Goal: Register for event/course

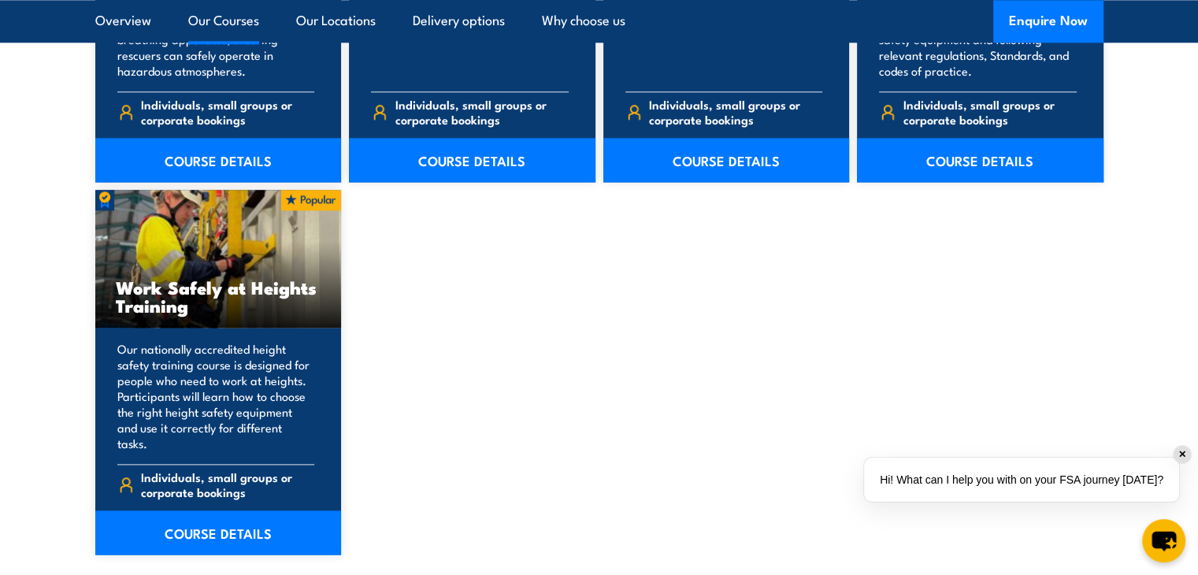
scroll to position [1969, 0]
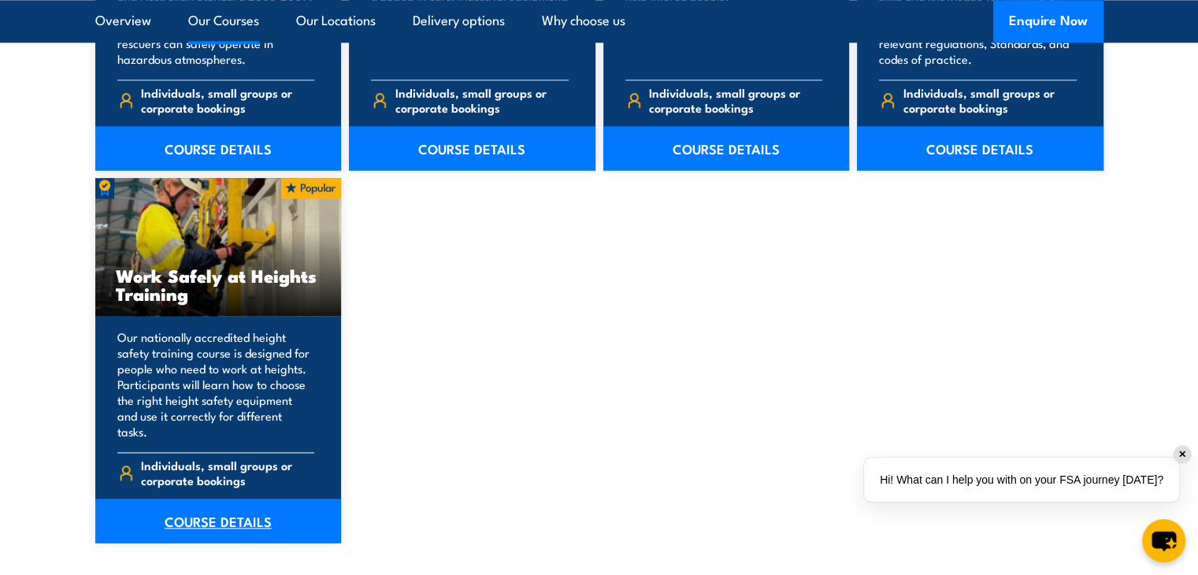
click at [273, 498] on link "COURSE DETAILS" at bounding box center [218, 520] width 246 height 44
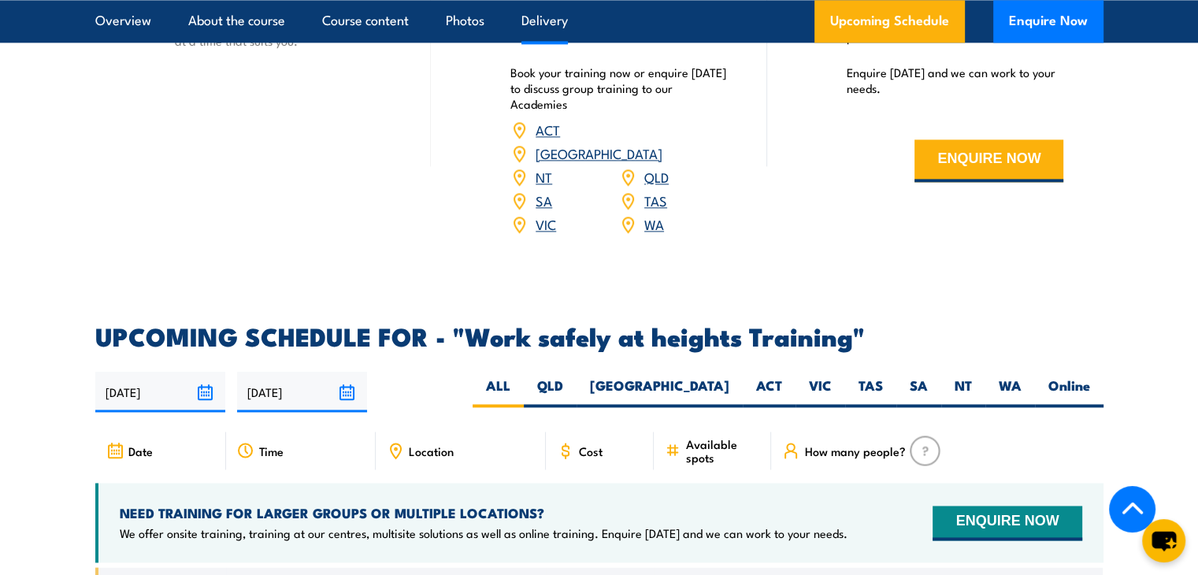
scroll to position [2284, 0]
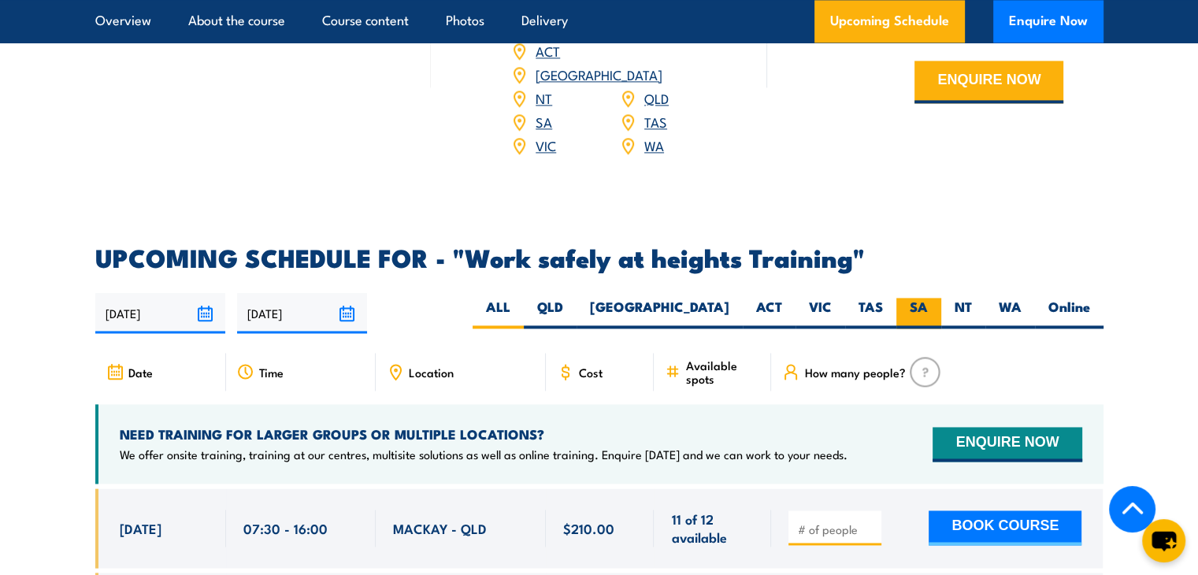
click at [932, 298] on label "SA" at bounding box center [918, 313] width 45 height 31
click at [932, 298] on input "SA" at bounding box center [933, 303] width 10 height 10
radio input "true"
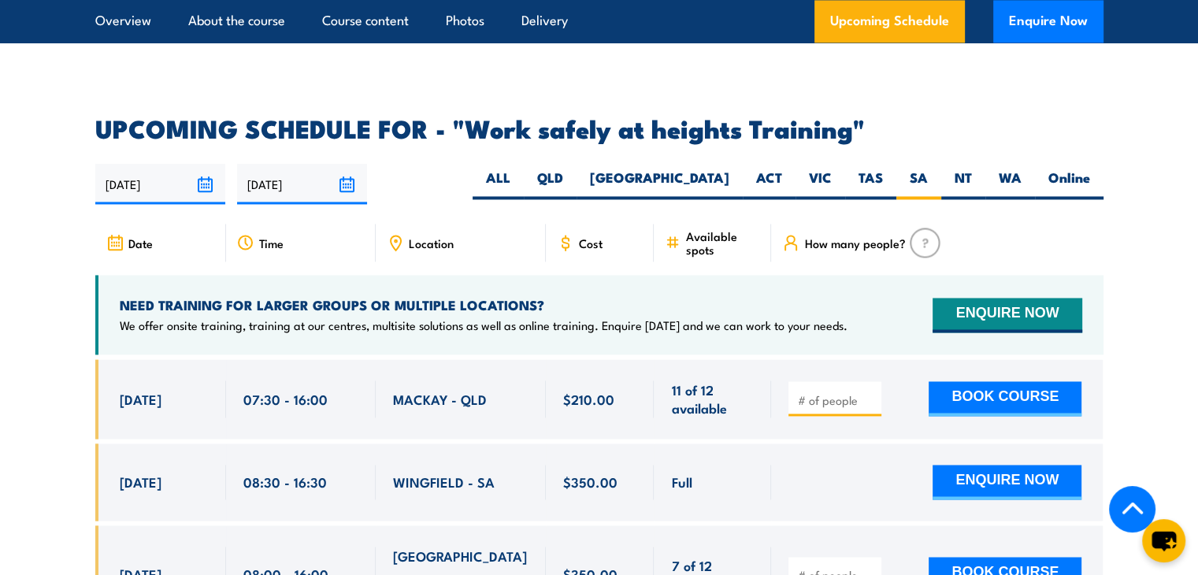
scroll to position [2441, 0]
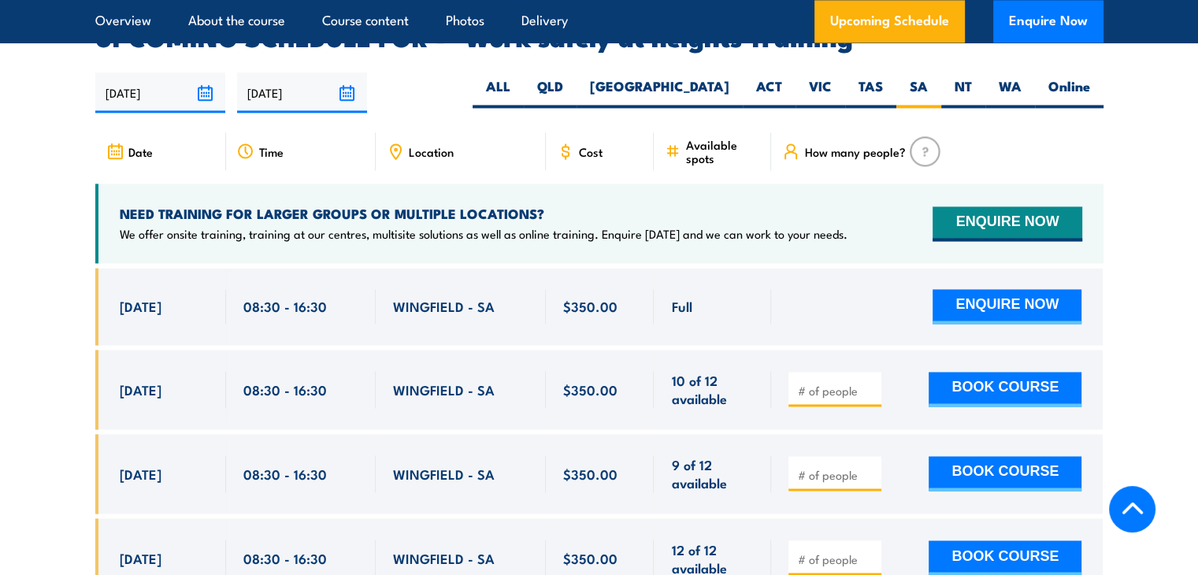
scroll to position [2505, 0]
